Goal: Find specific page/section: Find specific page/section

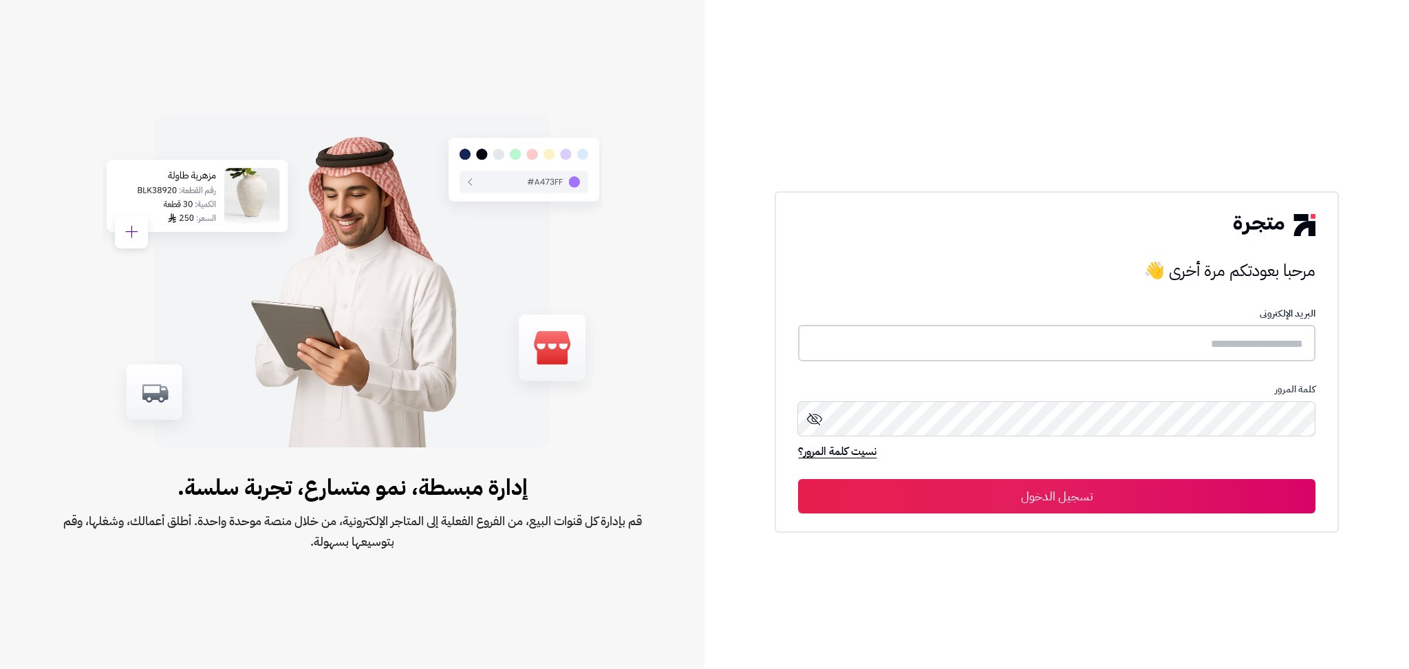
click at [1145, 330] on input "text" at bounding box center [1056, 343] width 517 height 36
type input "**********"
click at [798, 478] on button "تسجيل الدخول" at bounding box center [1056, 495] width 517 height 34
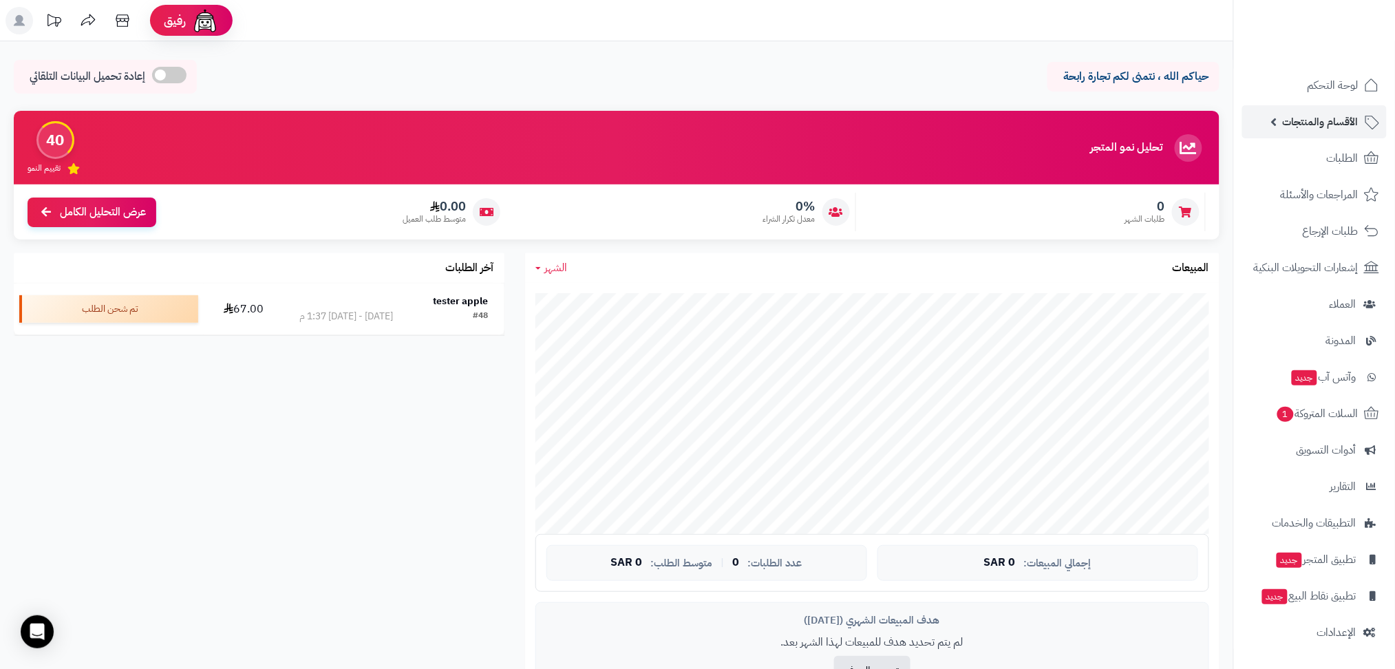
click at [1291, 120] on span "الأقسام والمنتجات" at bounding box center [1321, 121] width 76 height 19
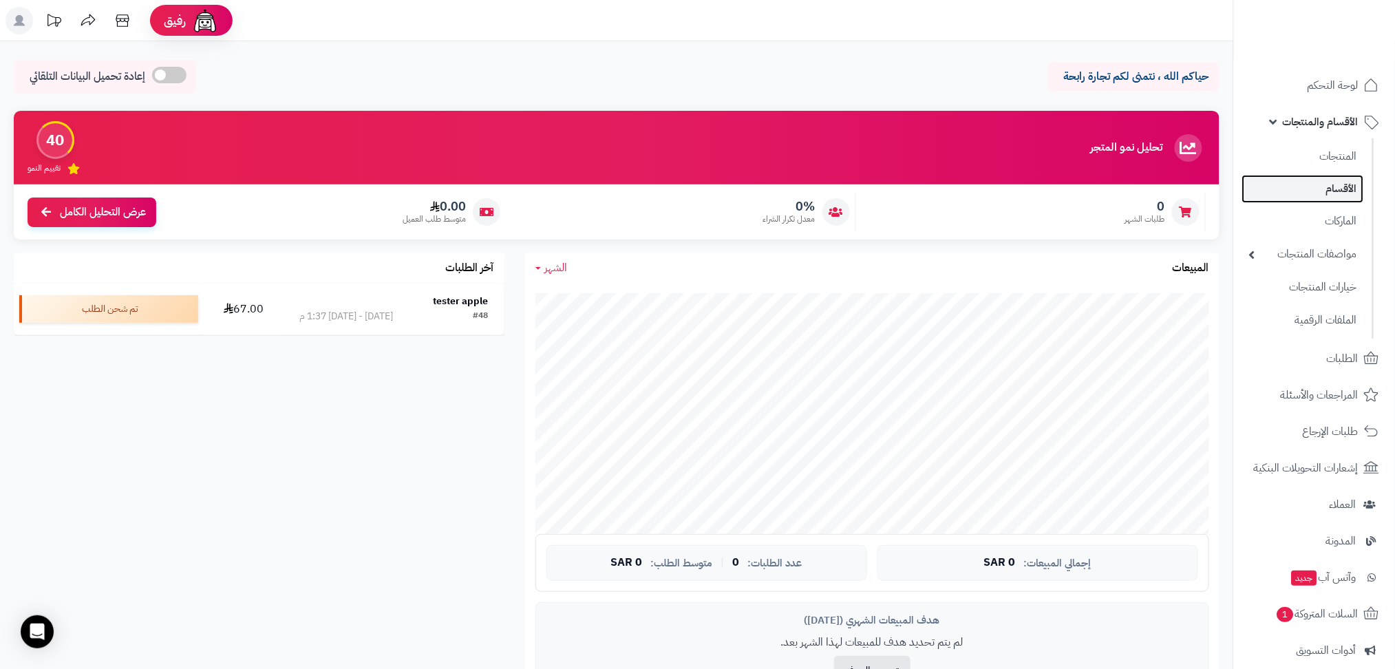
click at [1336, 190] on link "الأقسام" at bounding box center [1303, 189] width 122 height 28
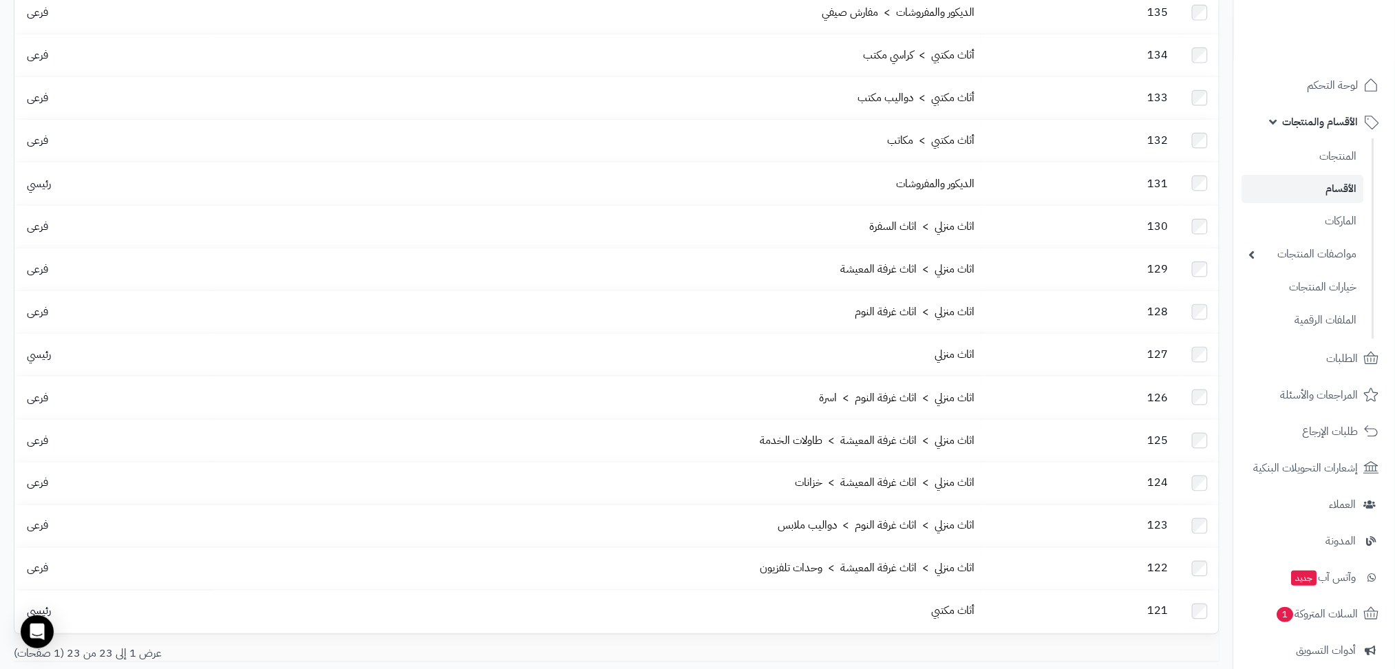
scroll to position [495, 0]
